Goal: Information Seeking & Learning: Learn about a topic

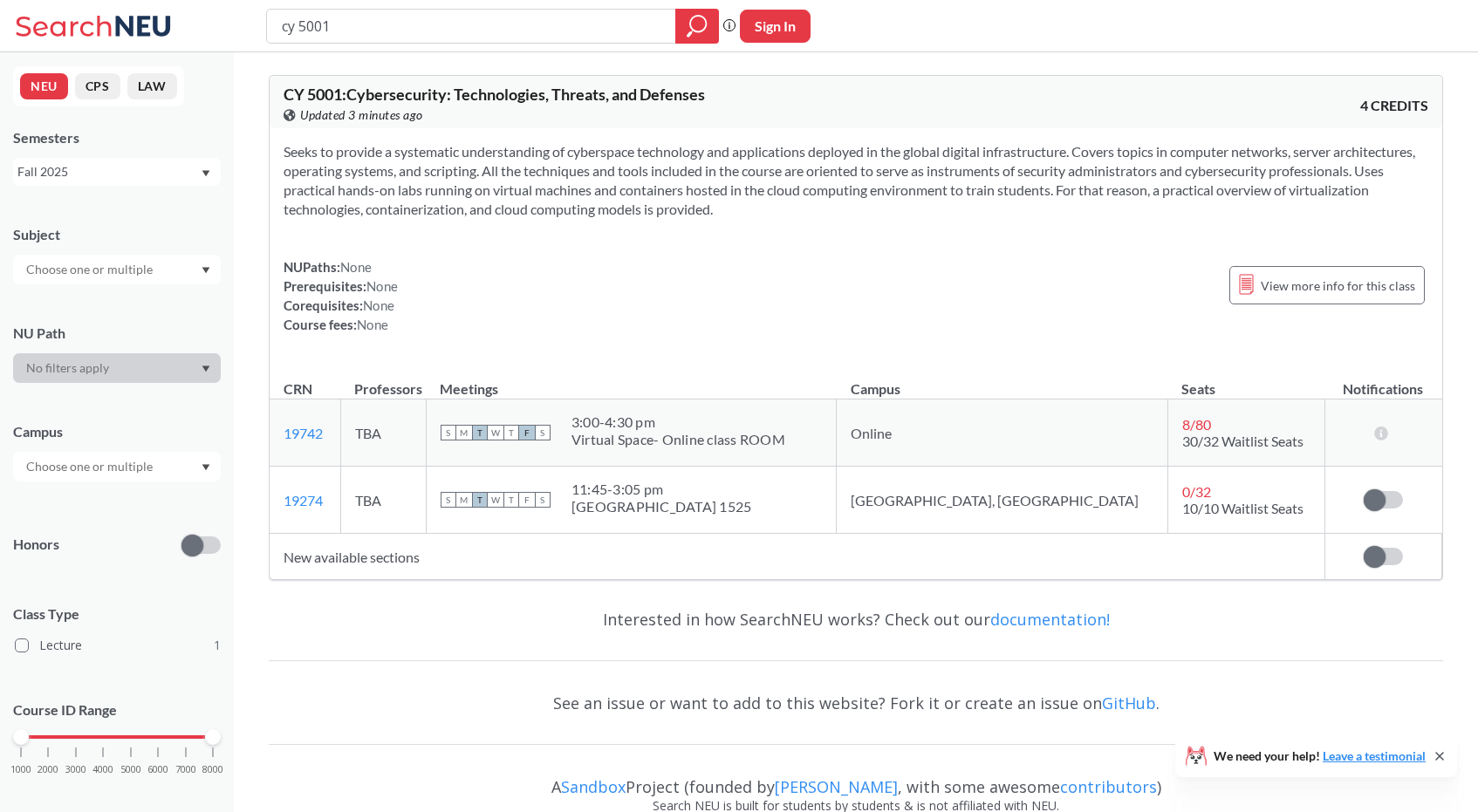
scroll to position [15, 0]
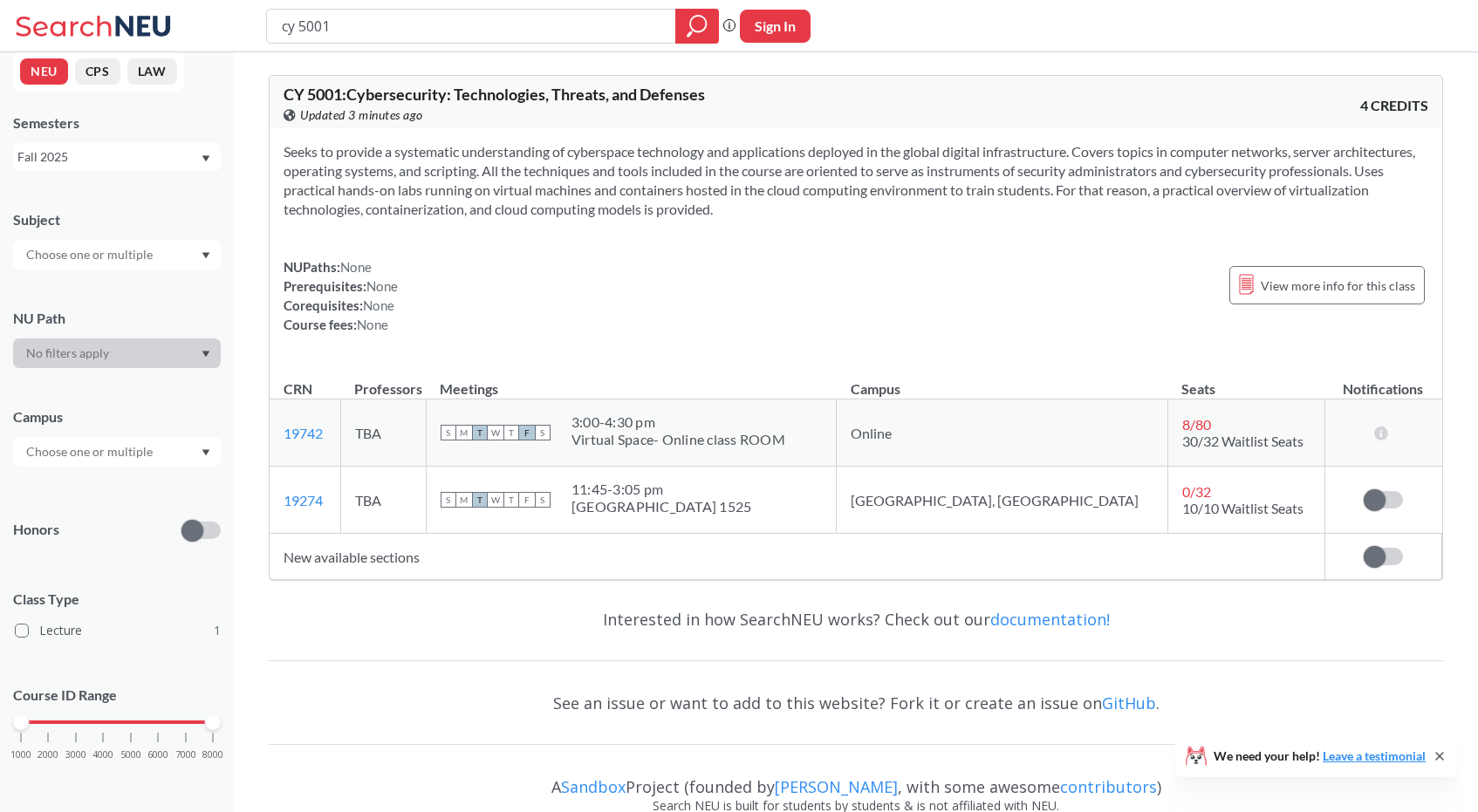
click at [578, 9] on div "cy 5001" at bounding box center [493, 26] width 453 height 35
click at [561, 19] on input "cy 5001" at bounding box center [471, 26] width 383 height 29
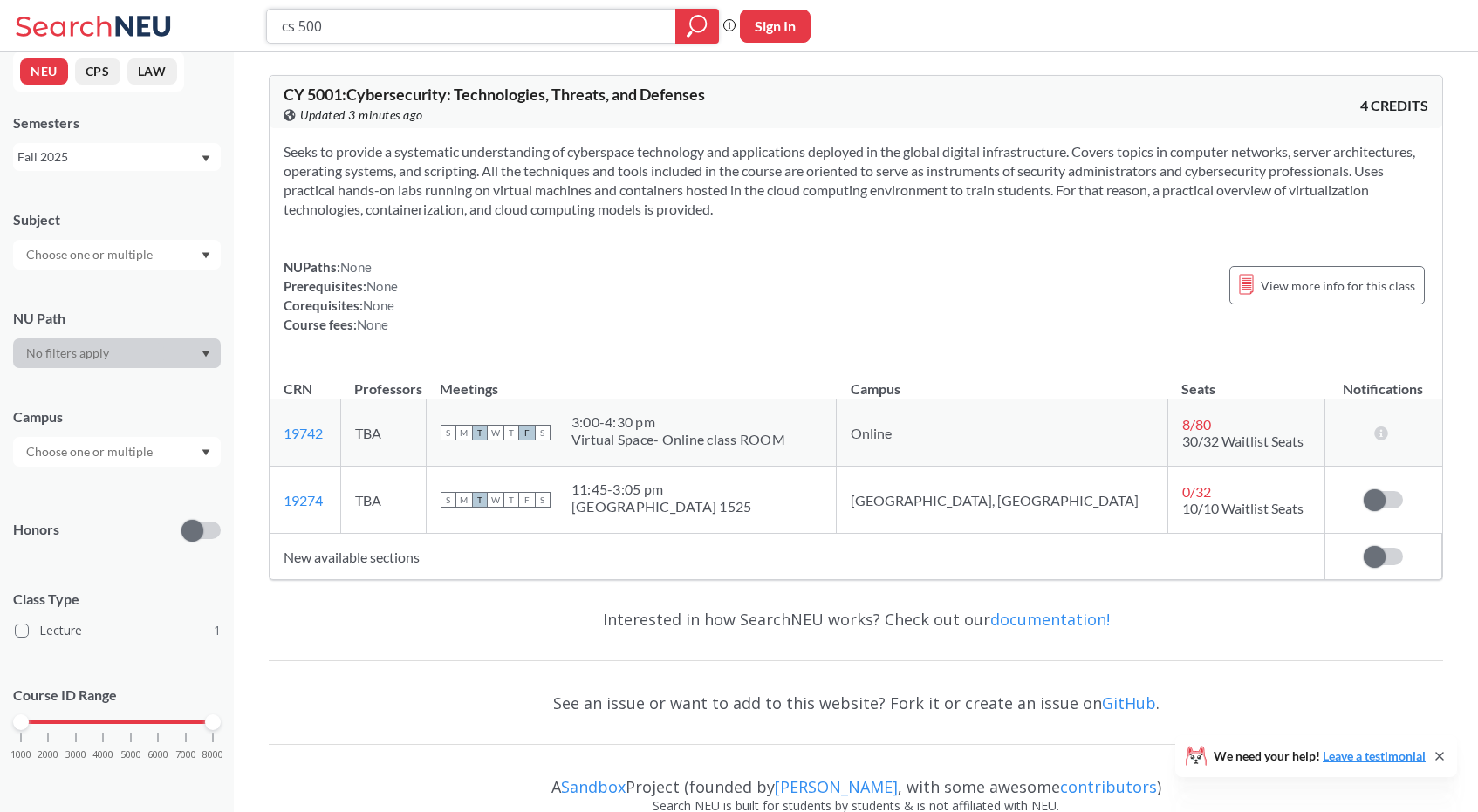
type input "cs 5001"
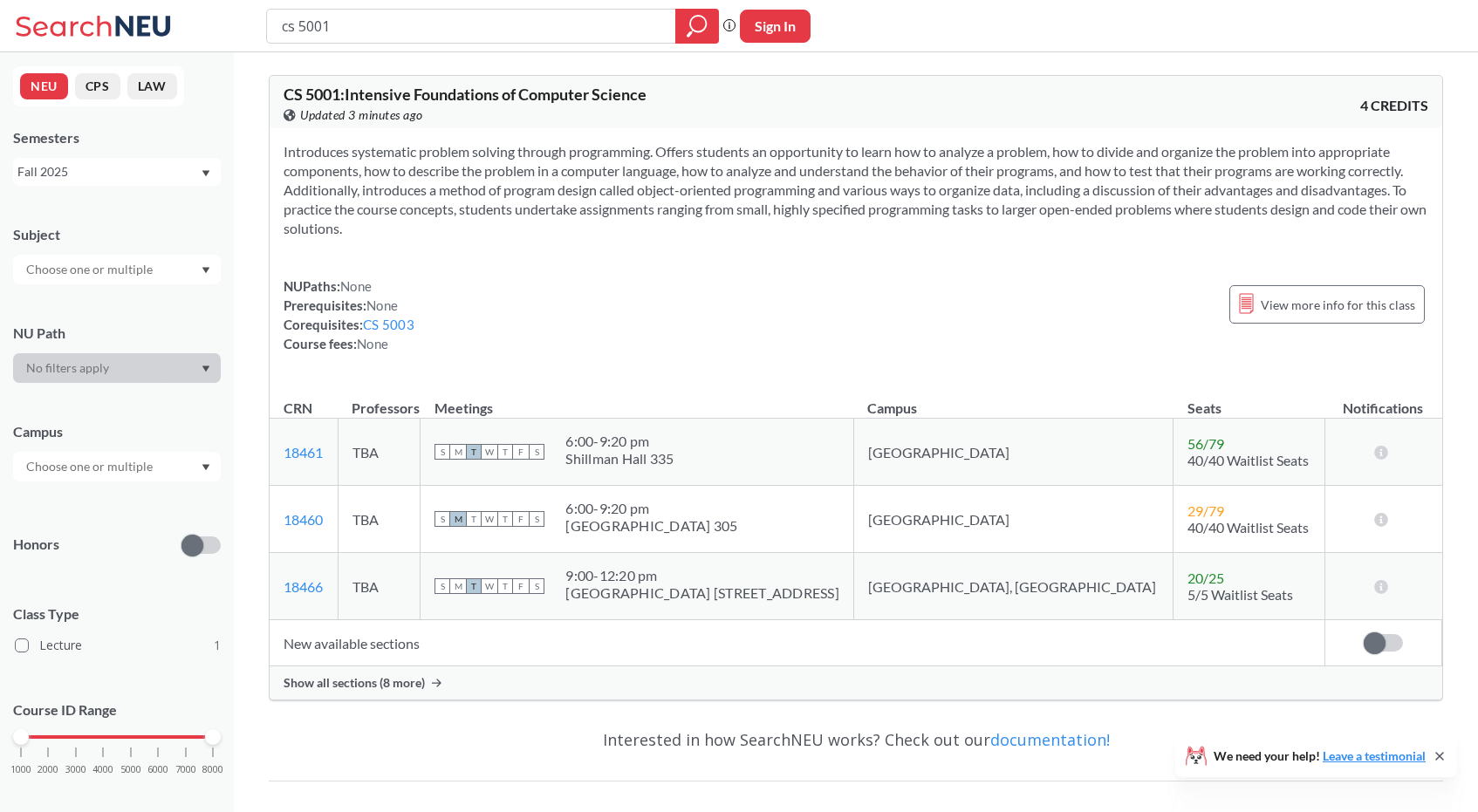
click at [361, 700] on div "CS 5001 : Intensive Foundations of Computer Science View this course on Banner.…" at bounding box center [855, 387] width 1175 height 653
click at [361, 687] on span "Show all sections (8 more)" at bounding box center [354, 682] width 141 height 16
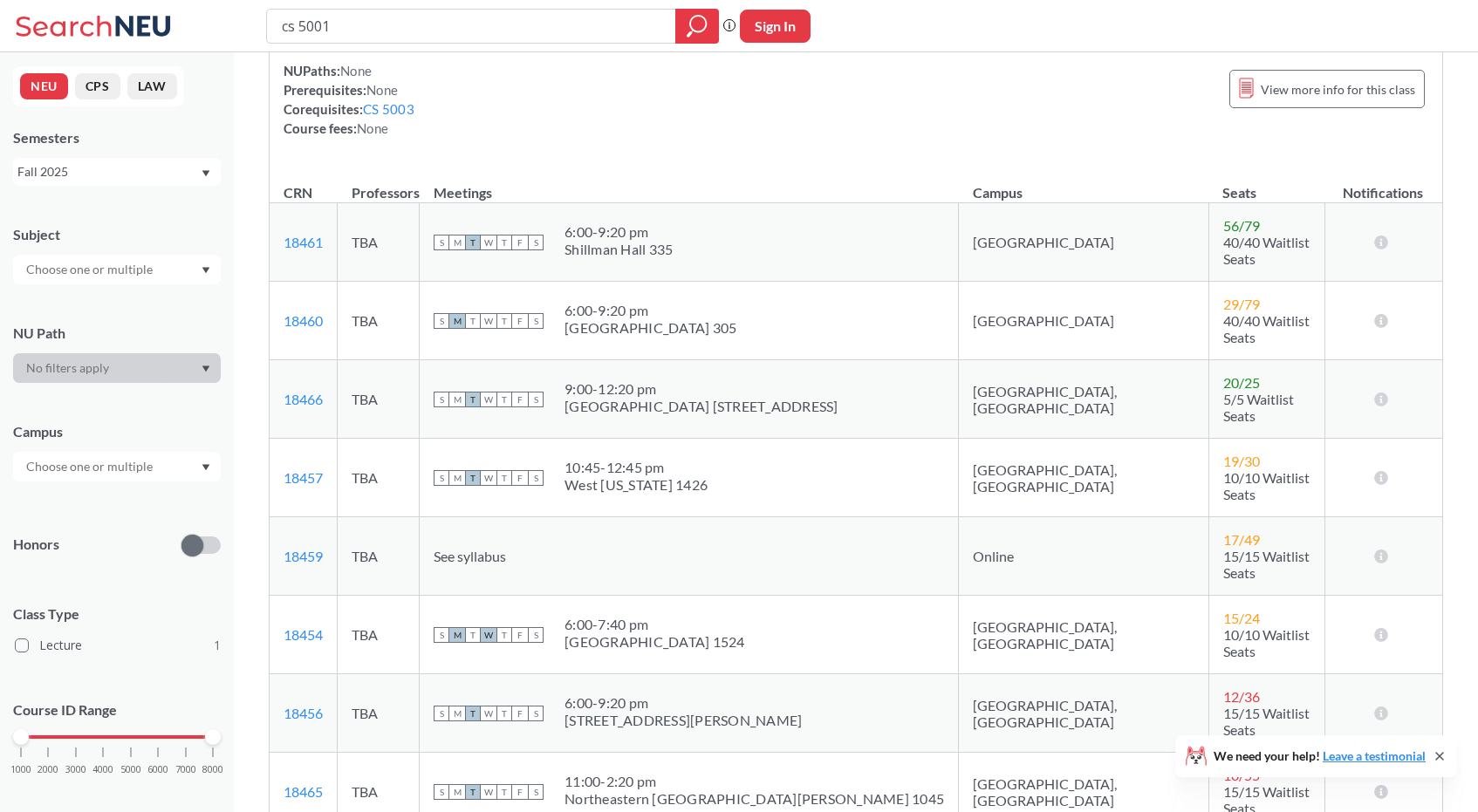
scroll to position [518, 0]
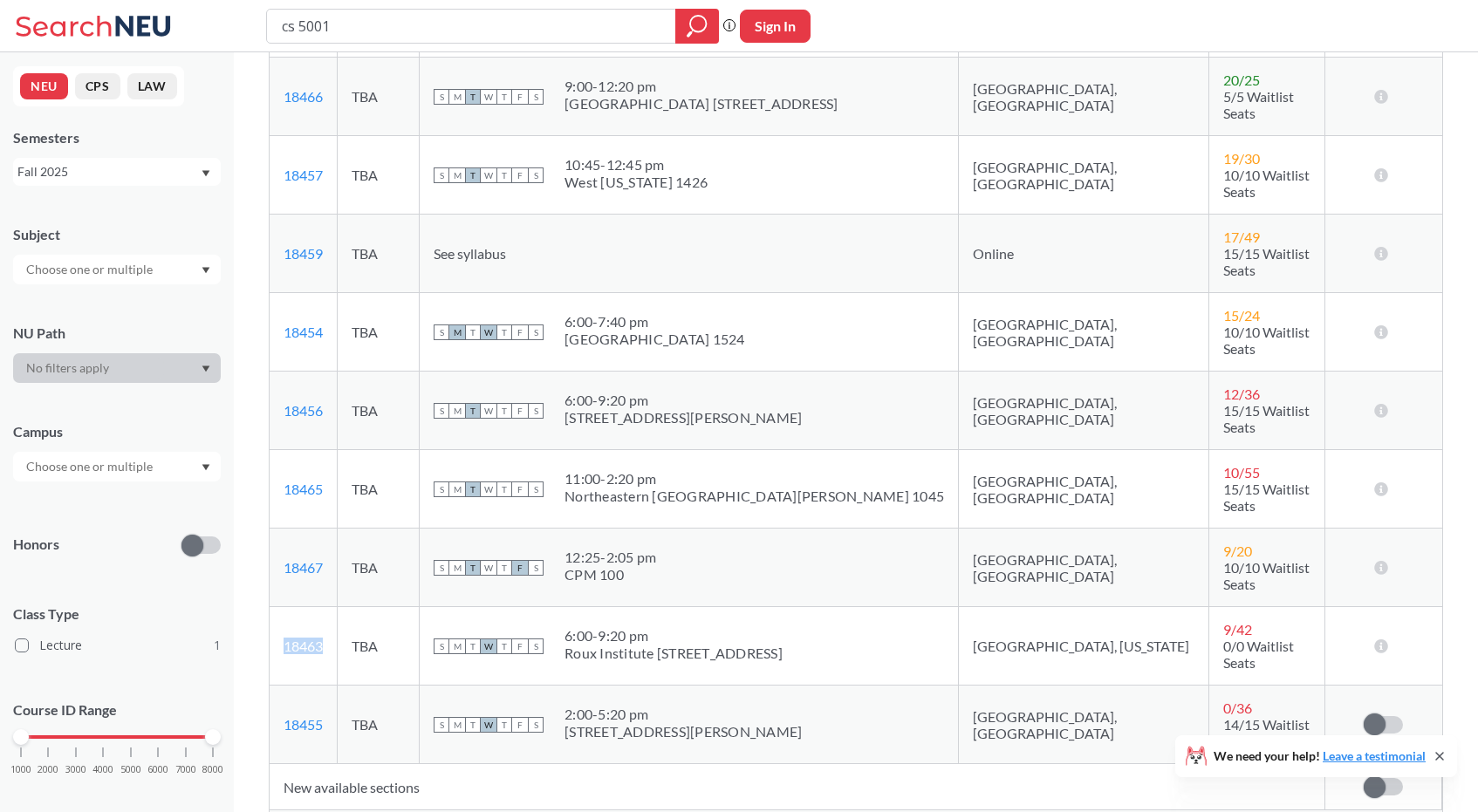
drag, startPoint x: 329, startPoint y: 531, endPoint x: 281, endPoint y: 533, distance: 48.0
click at [281, 606] on td "18463 View this section on Banner." at bounding box center [303, 645] width 68 height 79
copy link "18463"
click at [442, 24] on input "cs 5001" at bounding box center [471, 26] width 383 height 29
type input "cs 5003"
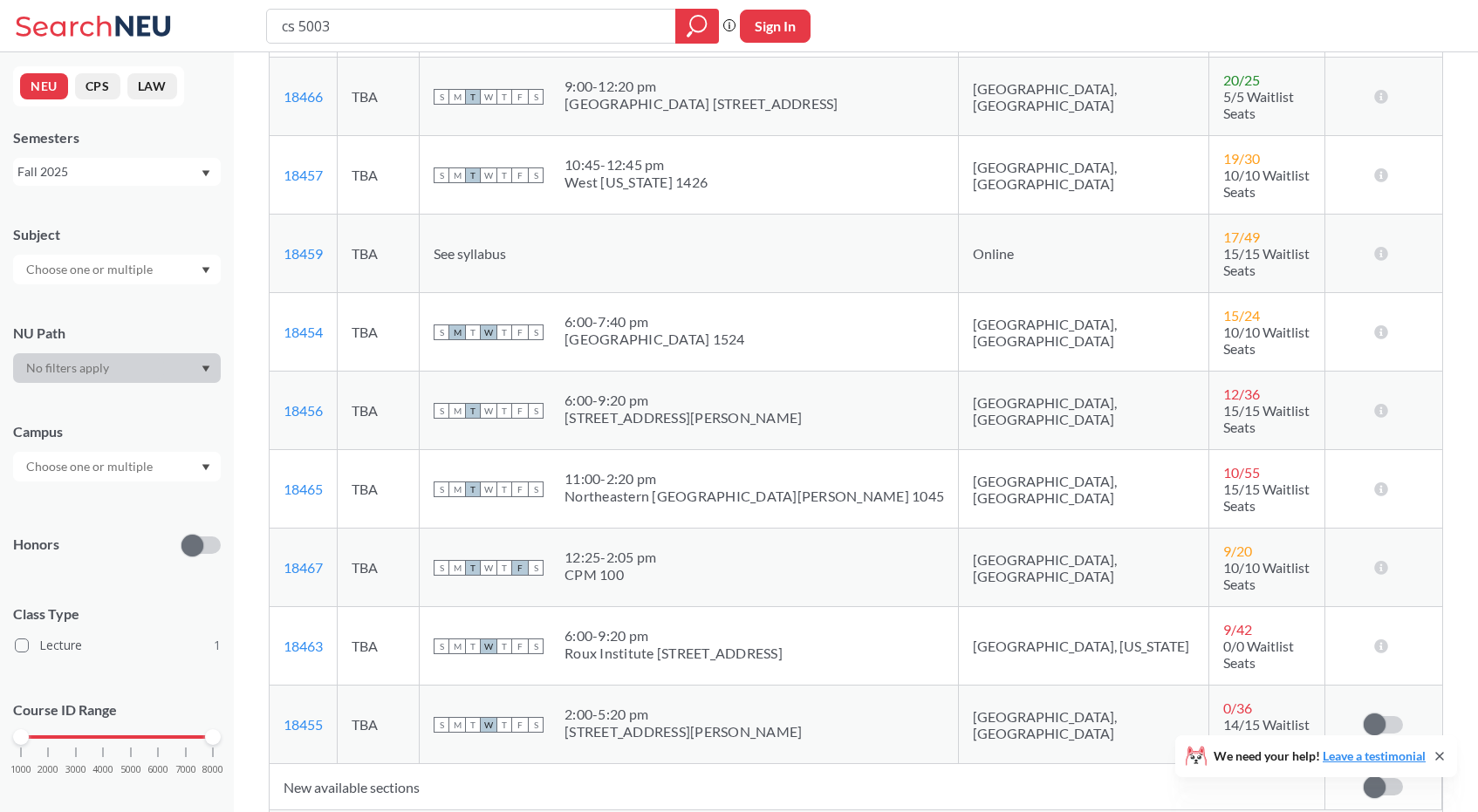
click at [794, 30] on button "Sign In" at bounding box center [775, 26] width 71 height 33
select select "US"
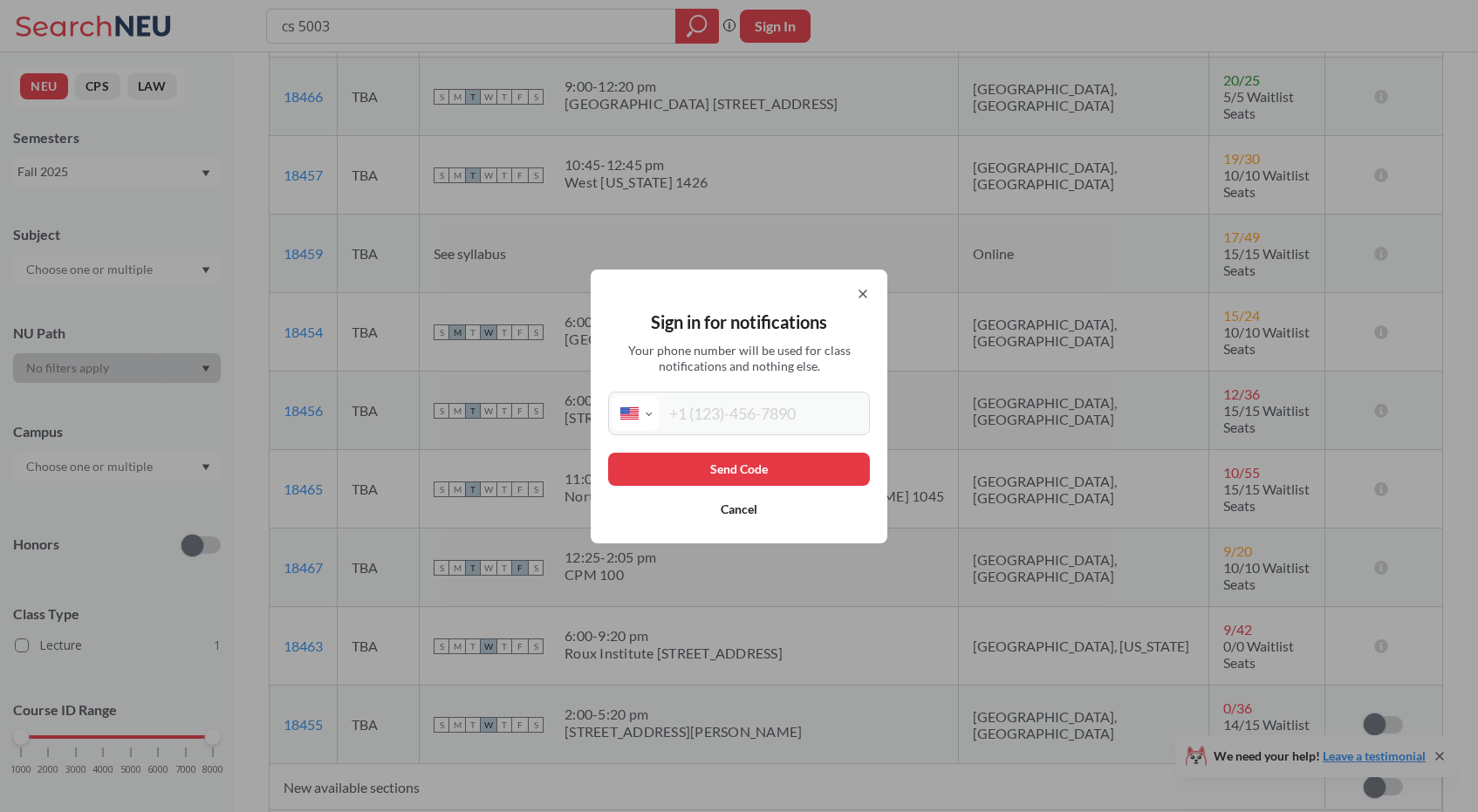
click at [727, 511] on button "Cancel" at bounding box center [739, 509] width 262 height 33
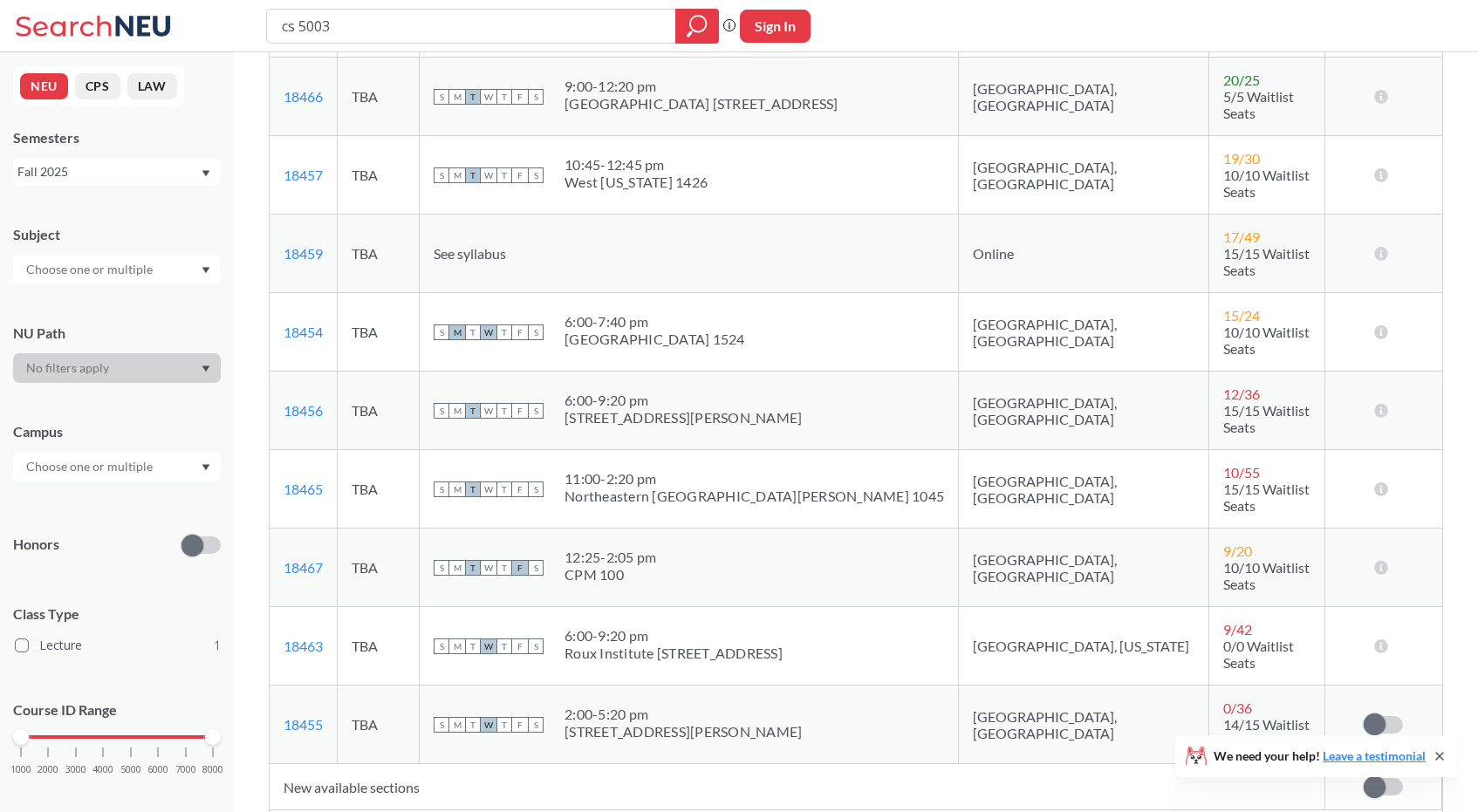
click at [780, 30] on button "Sign In" at bounding box center [775, 26] width 71 height 33
select select "US"
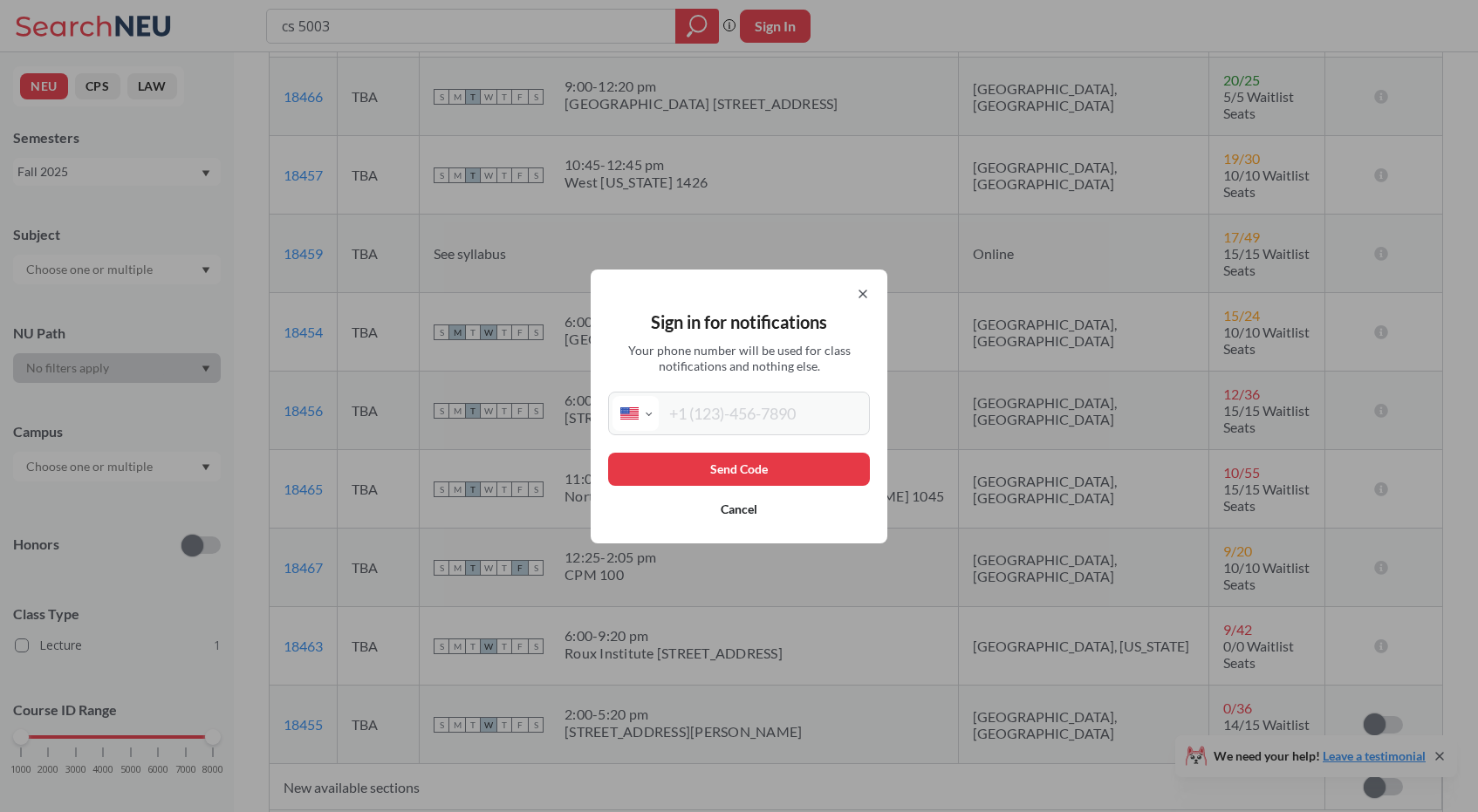
click at [850, 290] on div at bounding box center [739, 294] width 262 height 14
click at [869, 297] on div "Sign in for notifications Your phone number will be used for class notification…" at bounding box center [739, 406] width 297 height 274
click at [865, 290] on icon at bounding box center [862, 293] width 7 height 7
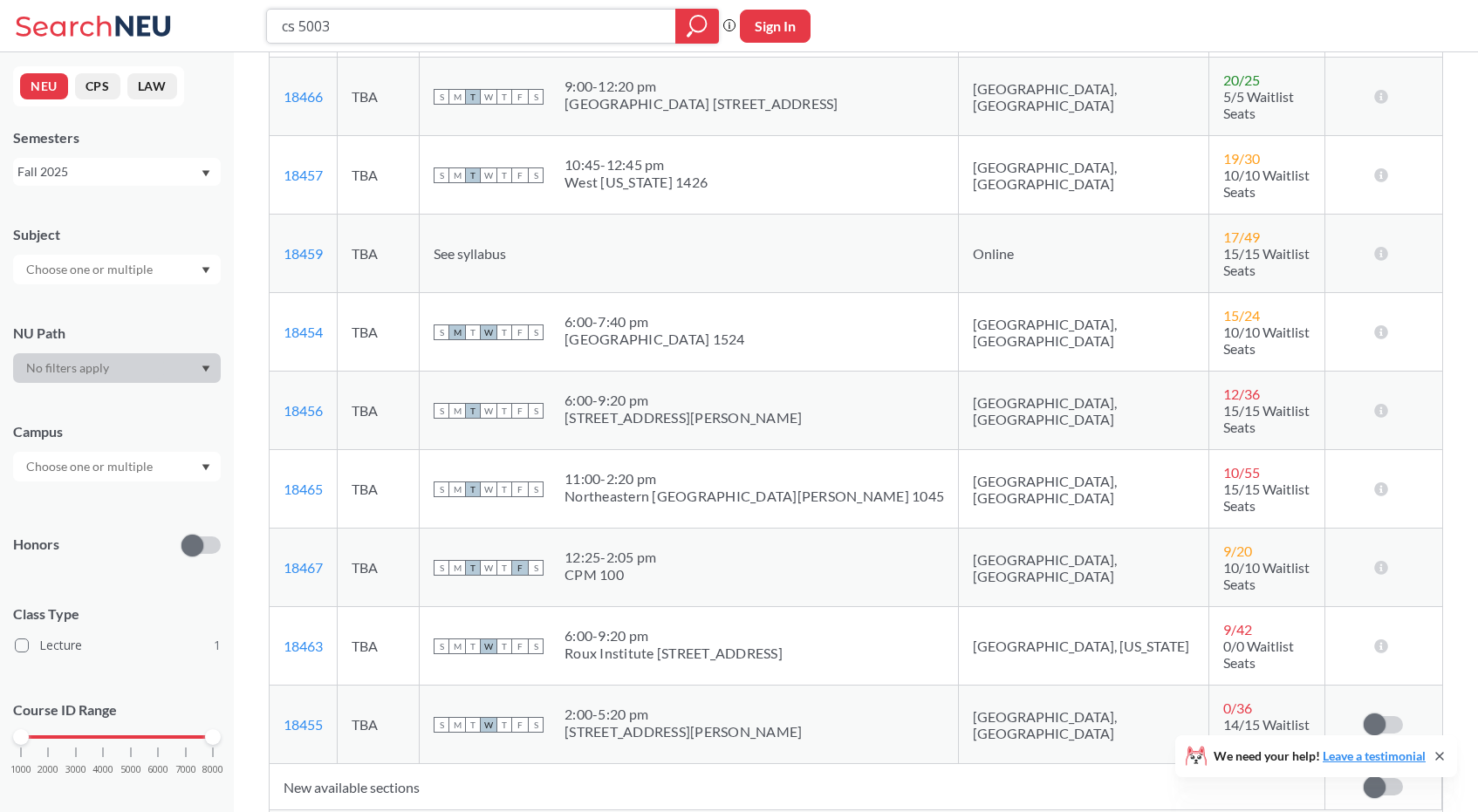
click at [693, 9] on div at bounding box center [697, 26] width 44 height 35
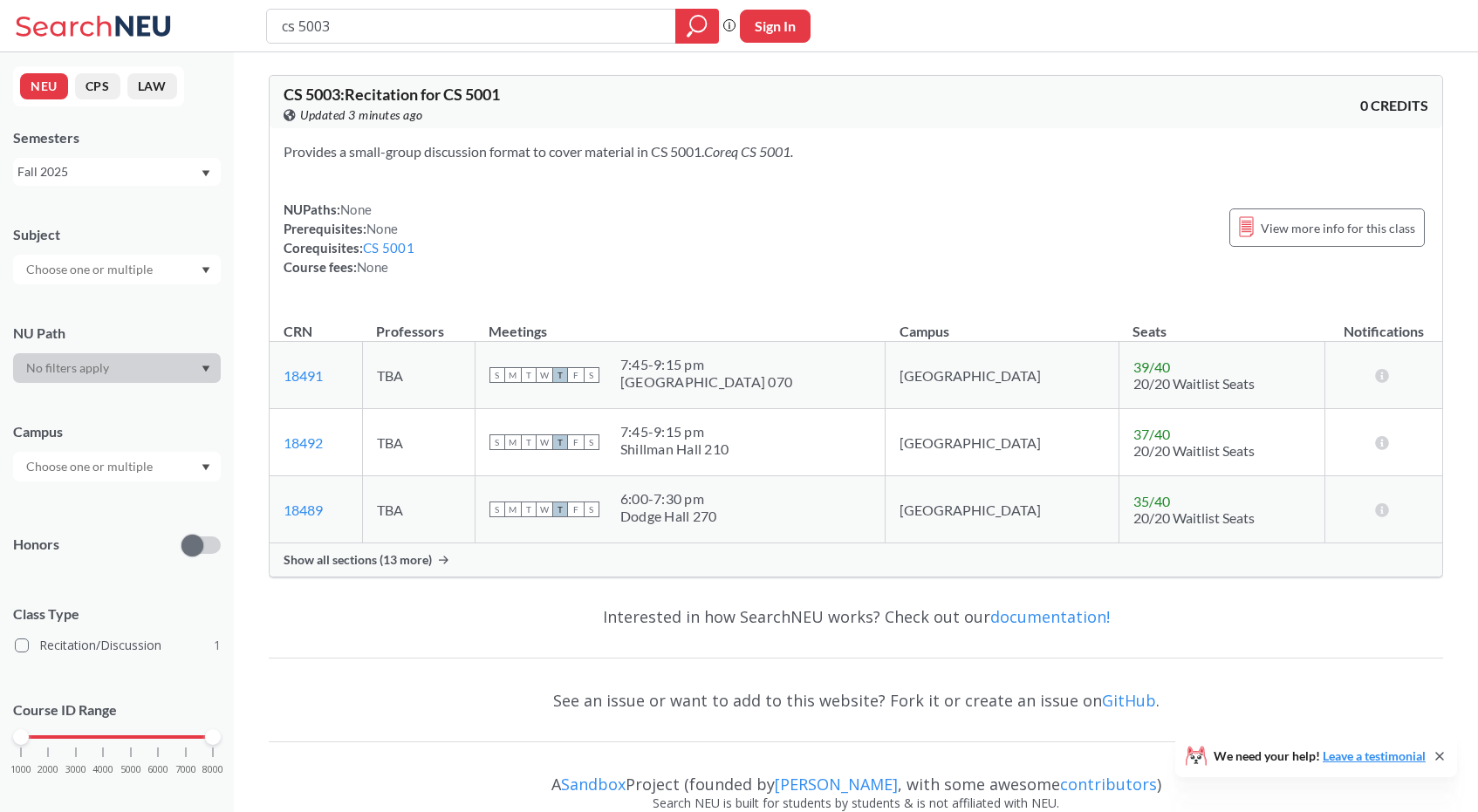
click at [432, 556] on div "Show all sections (13 more)" at bounding box center [855, 559] width 1173 height 33
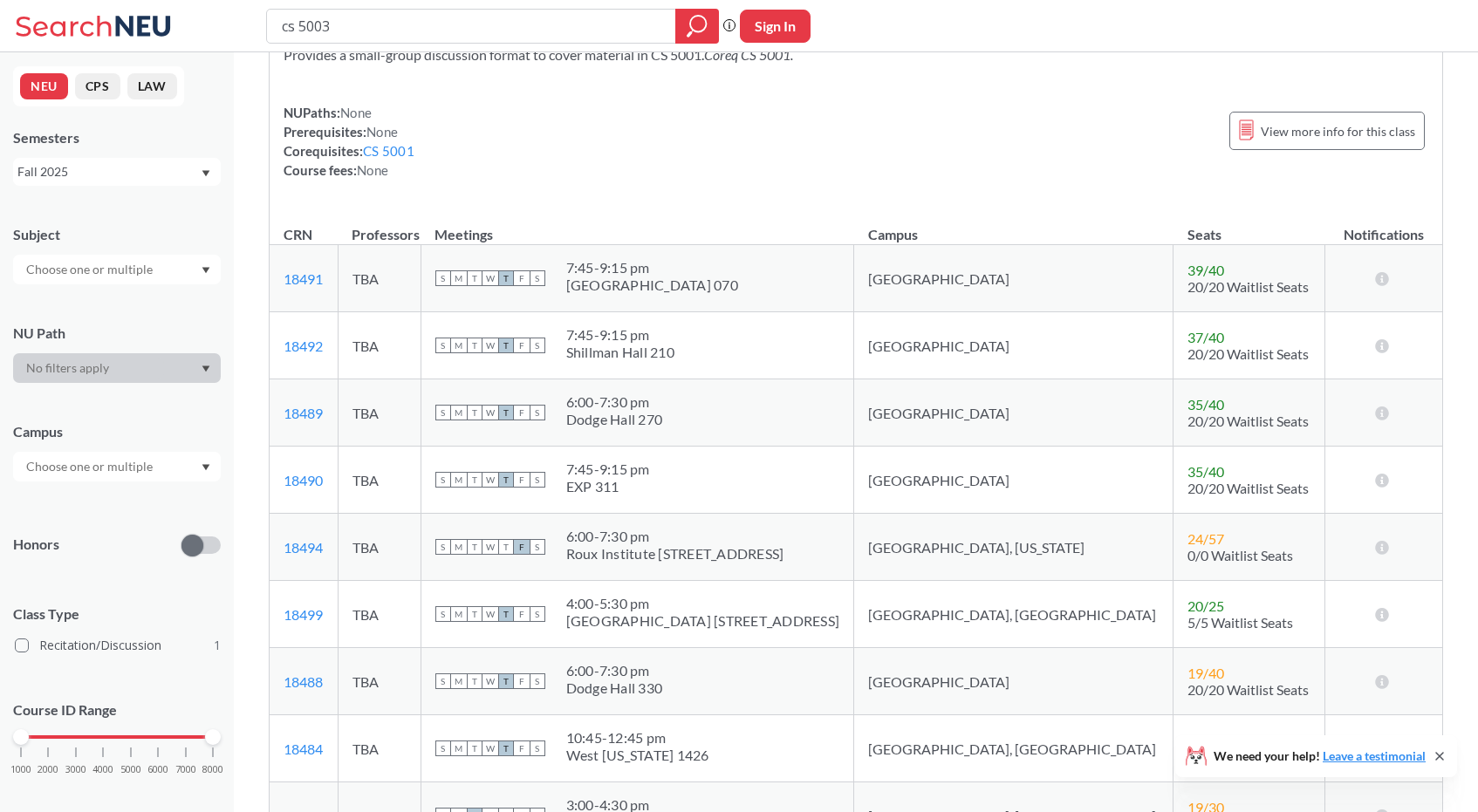
scroll to position [177, 0]
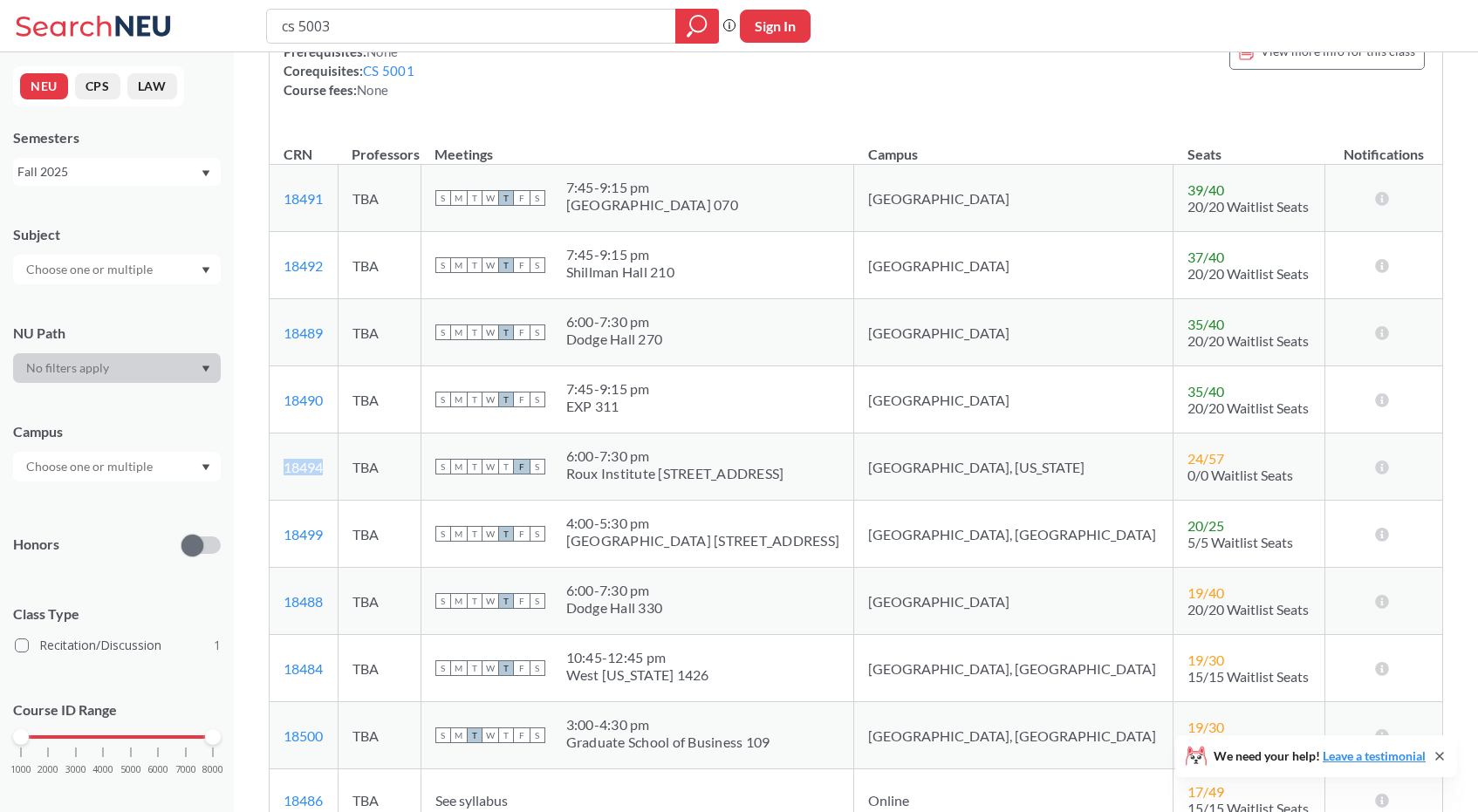
drag, startPoint x: 334, startPoint y: 470, endPoint x: 279, endPoint y: 471, distance: 55.0
click at [279, 471] on td "18494 View this section on Banner." at bounding box center [303, 466] width 68 height 67
copy link "18494"
